Goal: Information Seeking & Learning: Find contact information

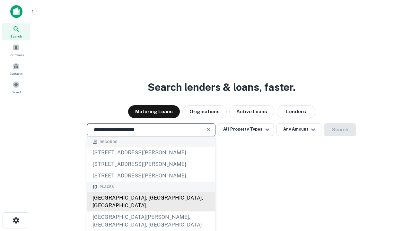
click at [151, 212] on div "[GEOGRAPHIC_DATA], [GEOGRAPHIC_DATA], [GEOGRAPHIC_DATA]" at bounding box center [151, 201] width 128 height 19
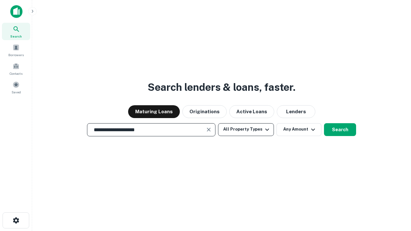
type input "**********"
click at [246, 129] on button "All Property Types" at bounding box center [246, 129] width 56 height 13
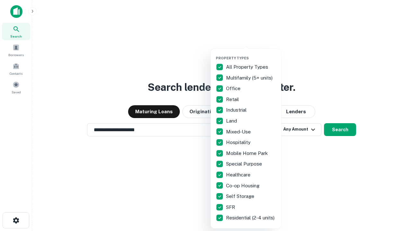
click at [251, 54] on button "button" at bounding box center [251, 54] width 71 height 0
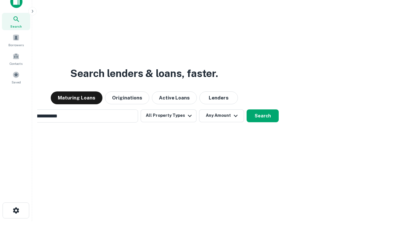
scroll to position [46, 182]
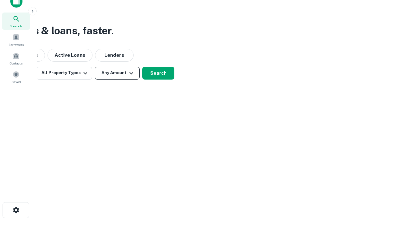
click at [117, 73] on button "Any Amount" at bounding box center [117, 73] width 45 height 13
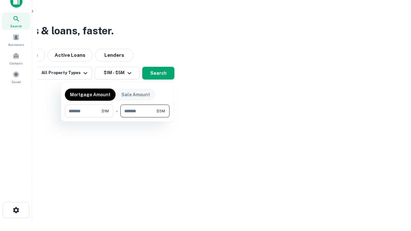
type input "*******"
click at [117, 118] on button "button" at bounding box center [117, 118] width 105 height 0
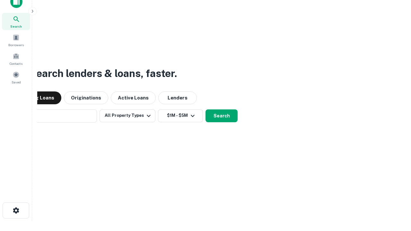
scroll to position [10, 0]
click at [206, 109] on button "Search" at bounding box center [222, 115] width 32 height 13
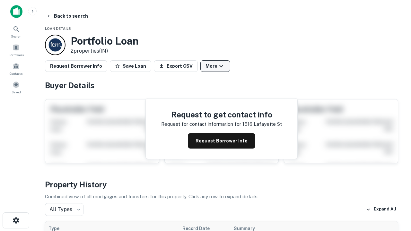
click at [215, 66] on button "More" at bounding box center [215, 66] width 30 height 12
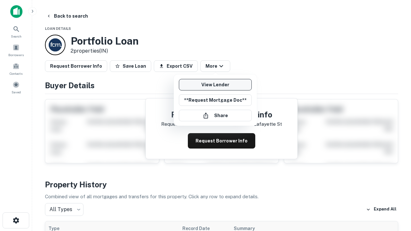
click at [215, 85] on link "View Lender" at bounding box center [215, 85] width 73 height 12
